Goal: Information Seeking & Learning: Learn about a topic

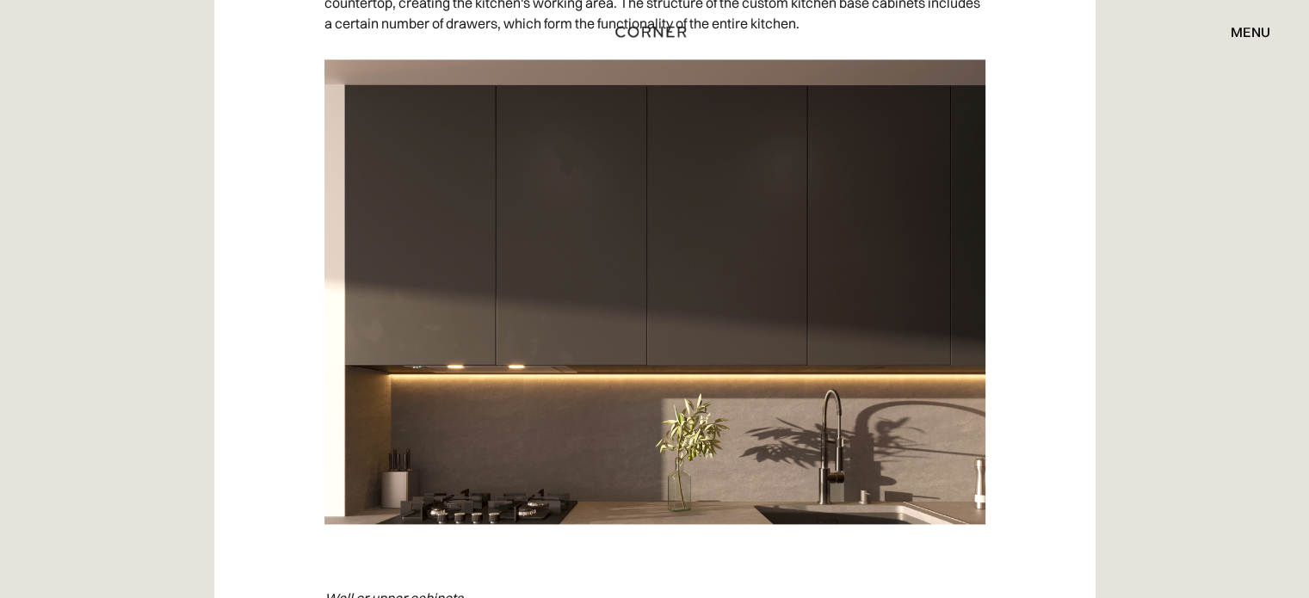
scroll to position [2705, 0]
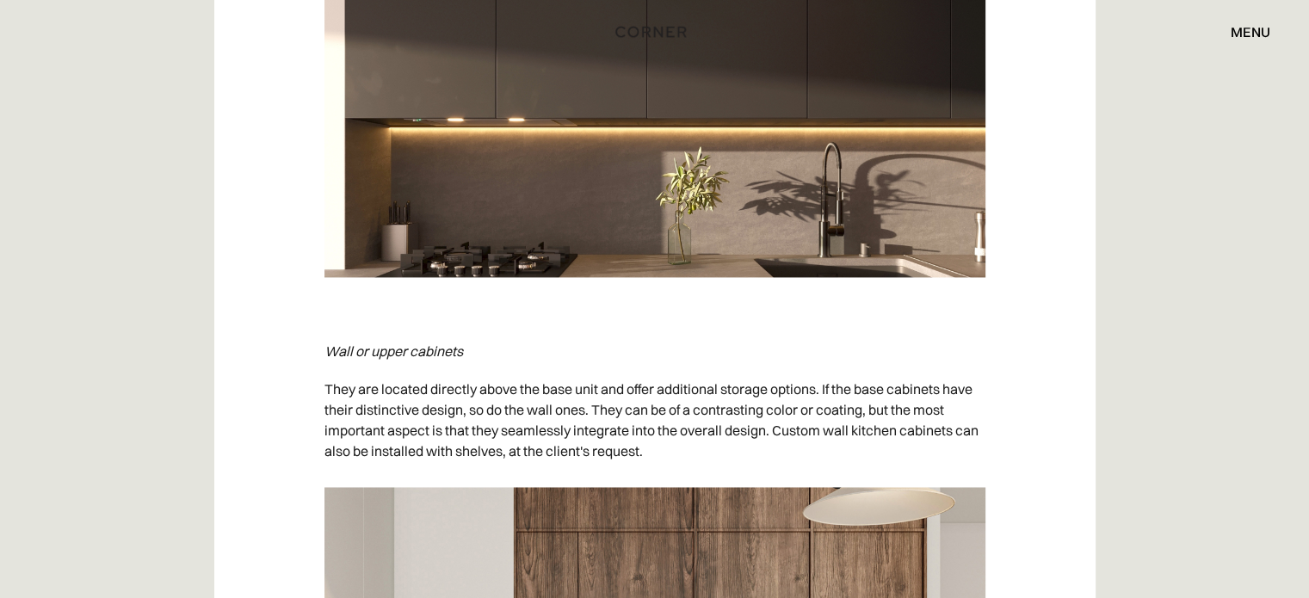
drag, startPoint x: 1321, startPoint y: 23, endPoint x: 1320, endPoint y: 130, distance: 106.7
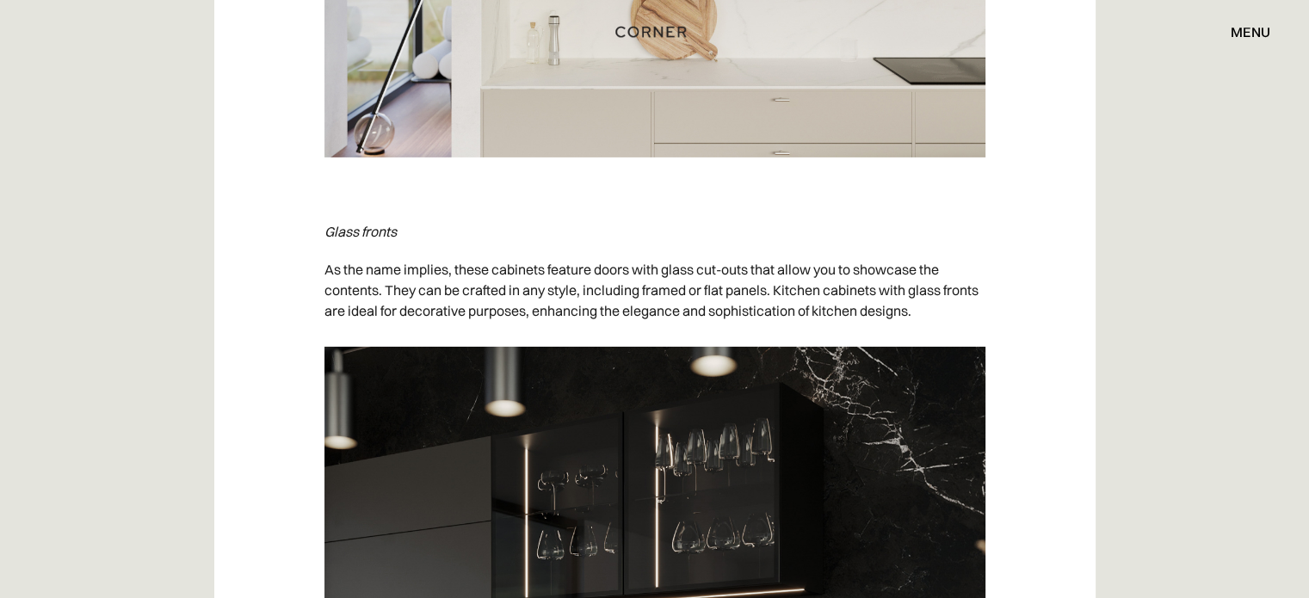
scroll to position [5917, 0]
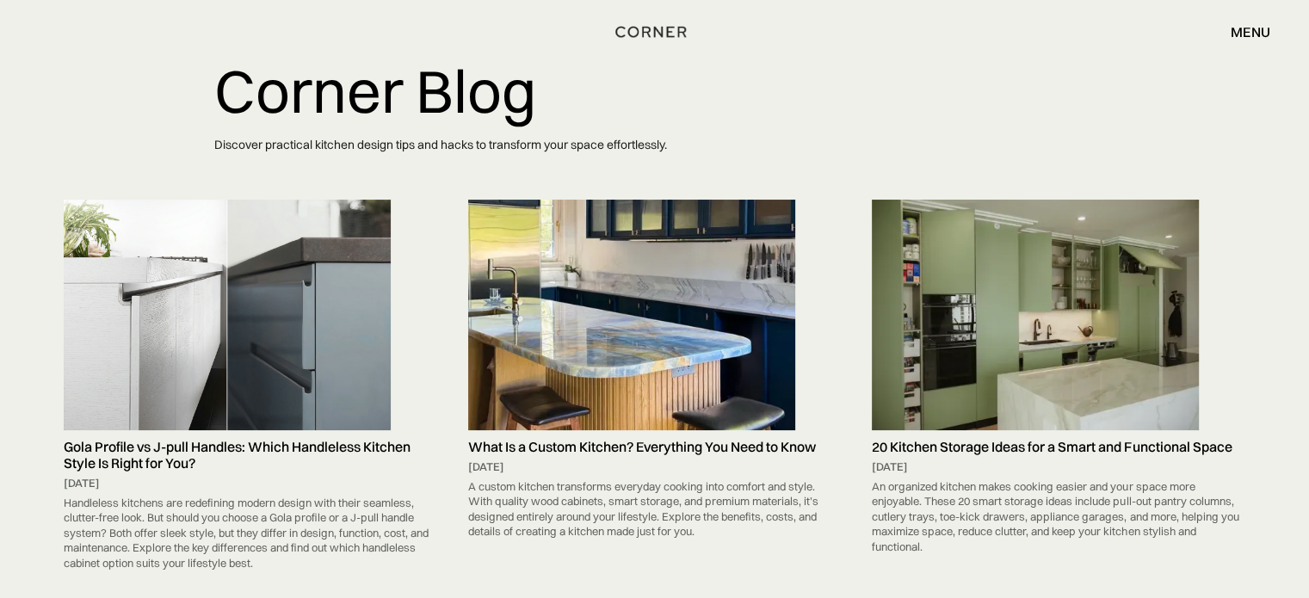
scroll to position [77, 0]
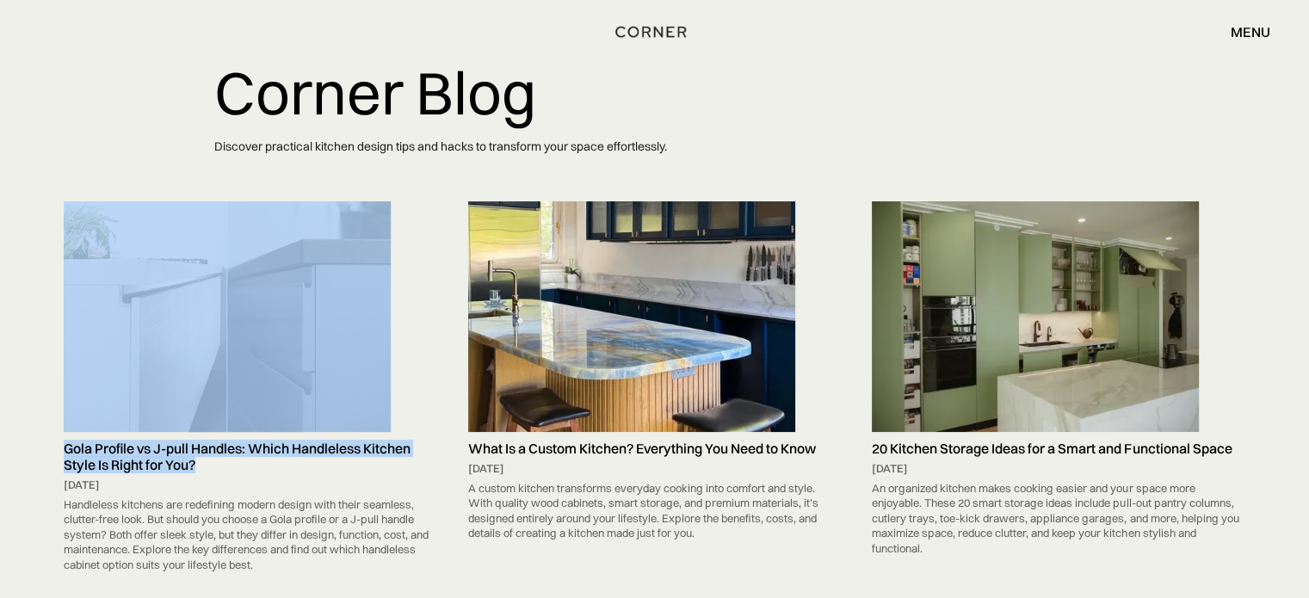
drag, startPoint x: 53, startPoint y: 416, endPoint x: 215, endPoint y: 430, distance: 162.4
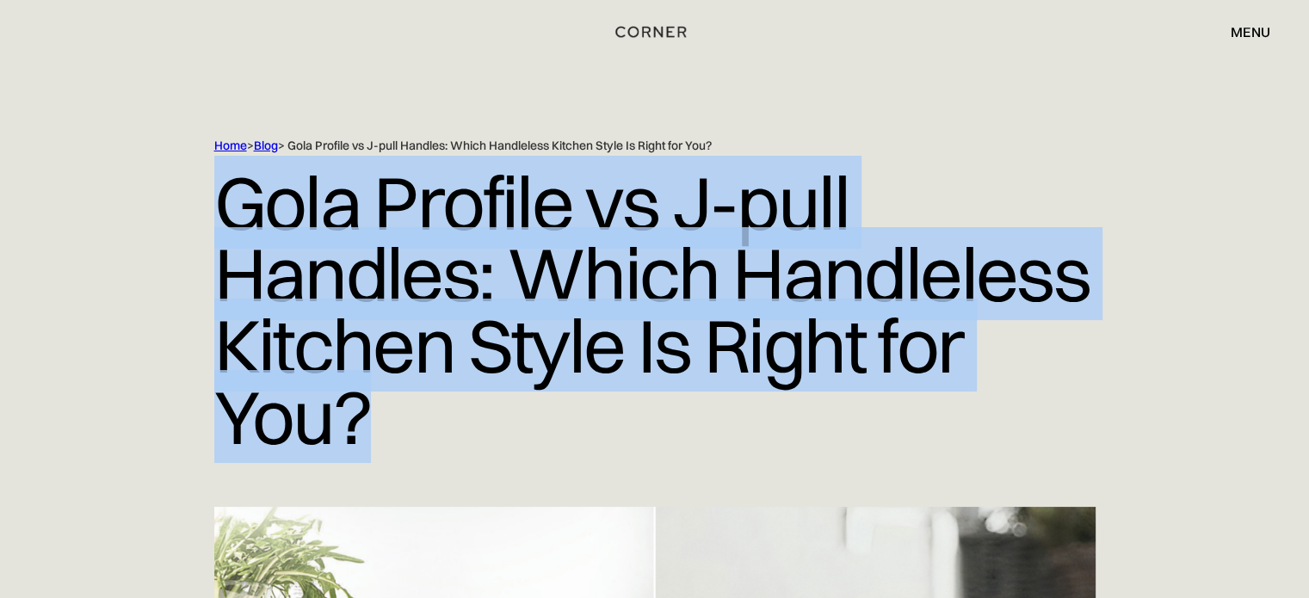
drag, startPoint x: 231, startPoint y: 199, endPoint x: 402, endPoint y: 429, distance: 287.2
click at [402, 429] on h1 "Gola Profile vs J-pull Handles: Which Handleless Kitchen Style Is Right for You?" at bounding box center [654, 310] width 881 height 312
copy h1 "Gola Profile vs J-pull Handles: Which Handleless Kitchen Style Is Right for You?"
